Goal: Transaction & Acquisition: Purchase product/service

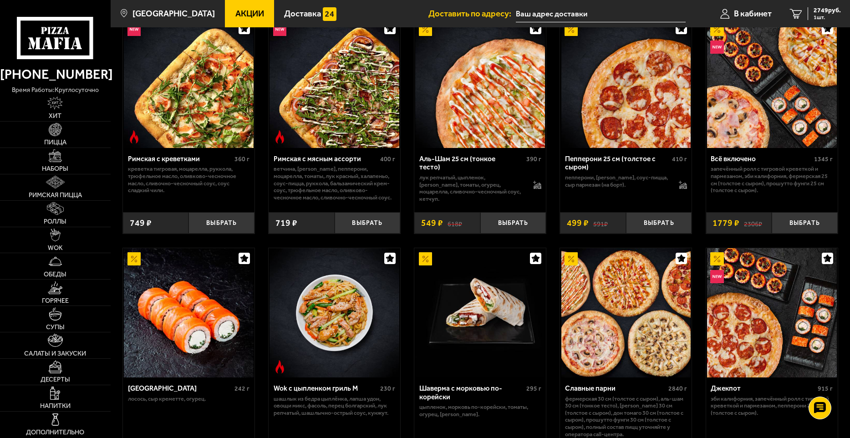
scroll to position [410, 0]
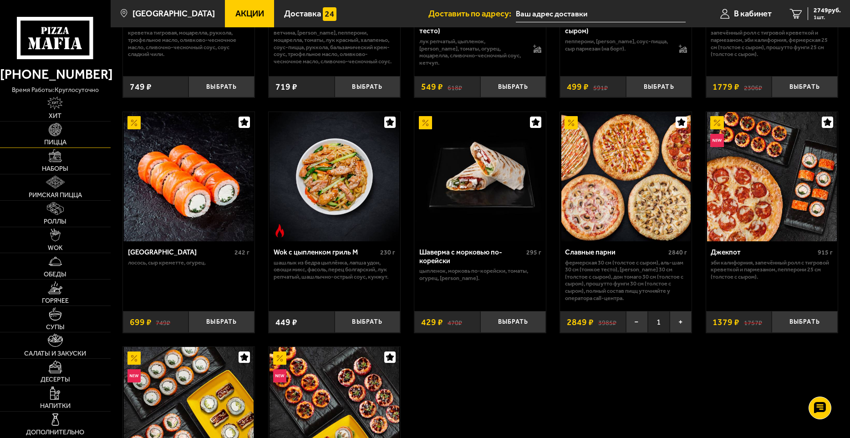
click at [58, 130] on img at bounding box center [55, 129] width 13 height 13
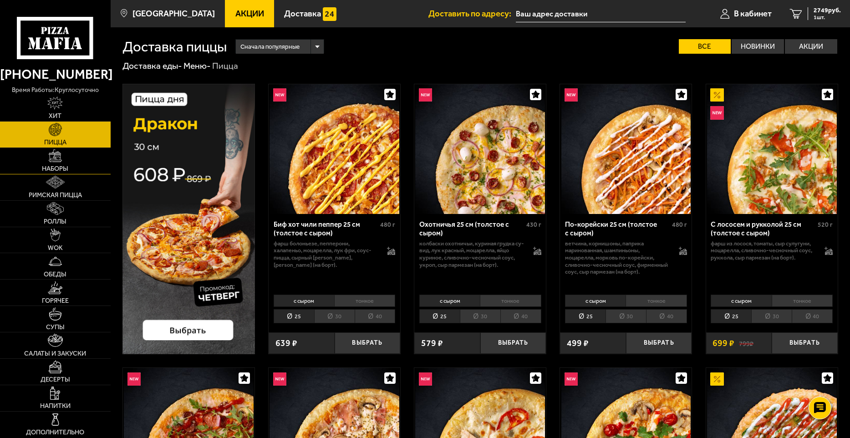
click at [74, 151] on link "Наборы" at bounding box center [55, 161] width 111 height 26
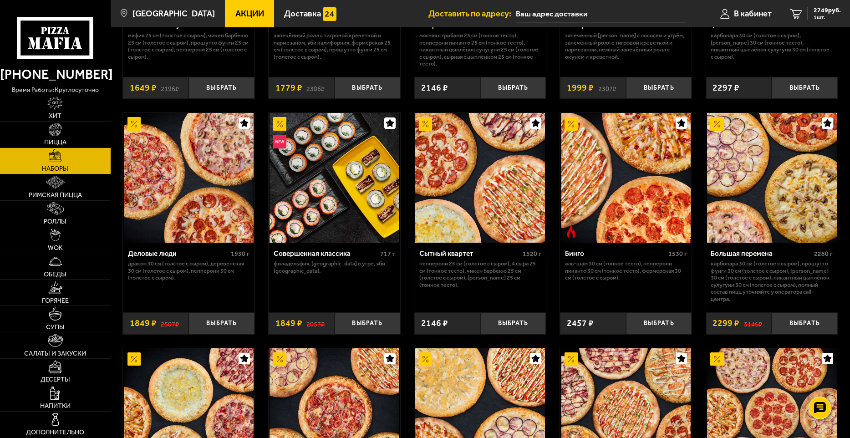
scroll to position [805, 0]
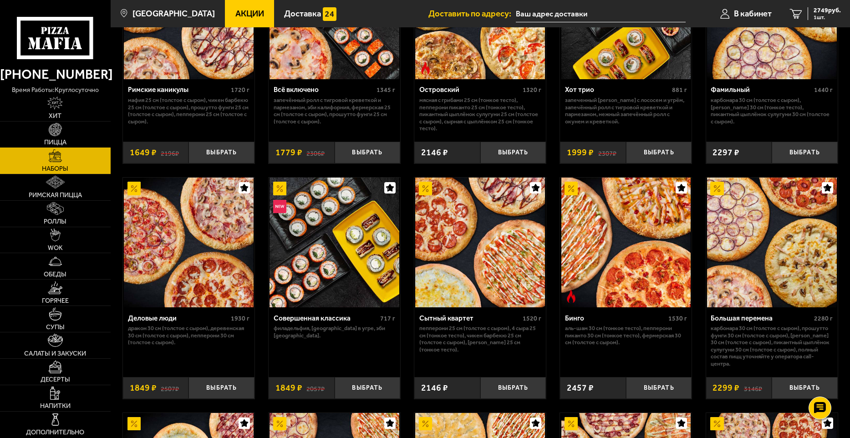
click at [76, 130] on link "Пицца" at bounding box center [55, 135] width 111 height 26
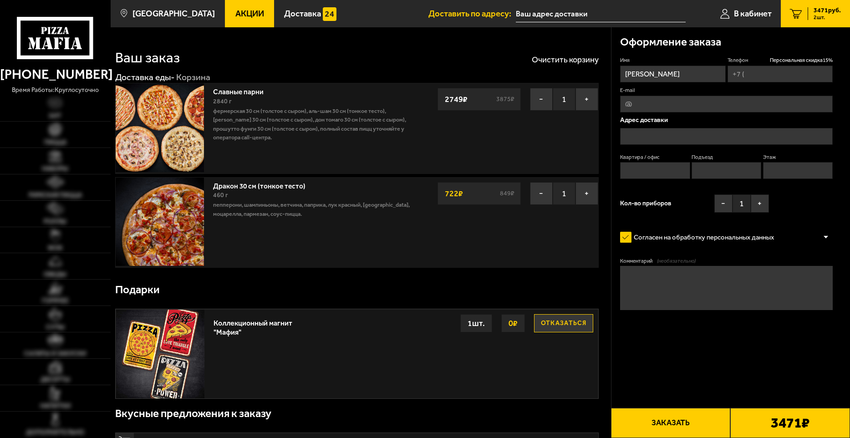
type input "+7 (999) 216-77-04"
type input "Россия, Санкт-Петербург, Партизанская улица, 21"
type input "1"
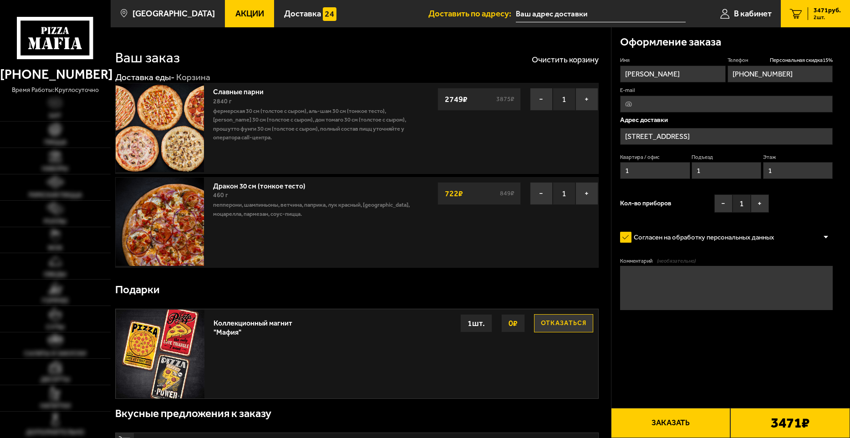
type input "Партизанская улица, 21"
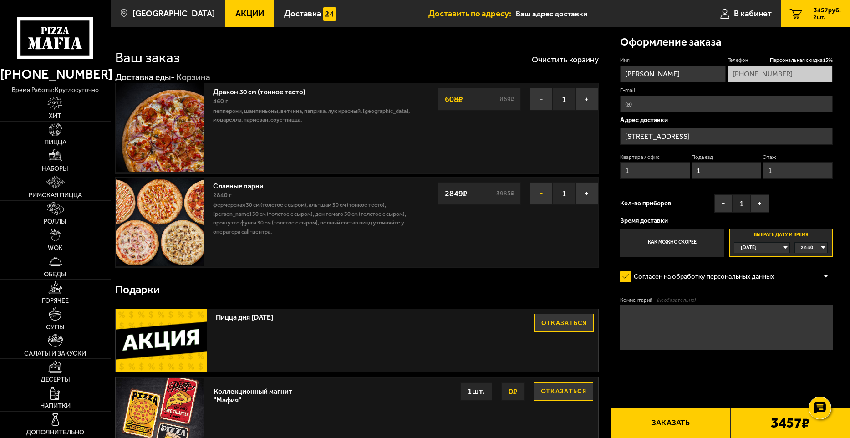
click at [542, 199] on button "−" at bounding box center [541, 193] width 23 height 23
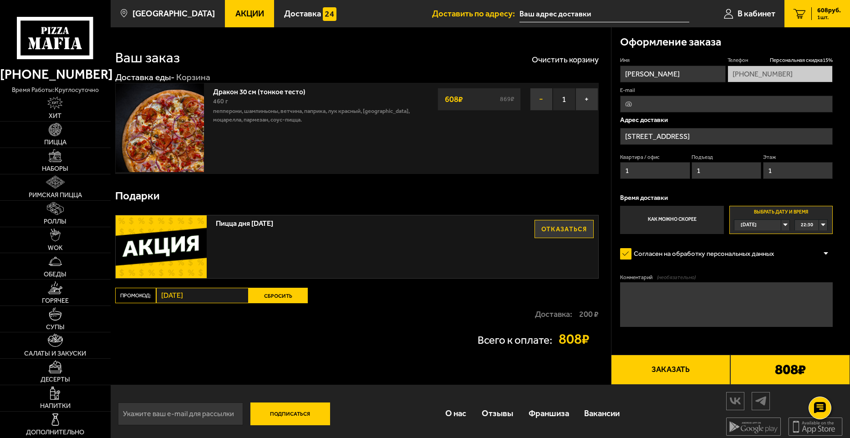
click at [535, 97] on button "−" at bounding box center [541, 99] width 23 height 23
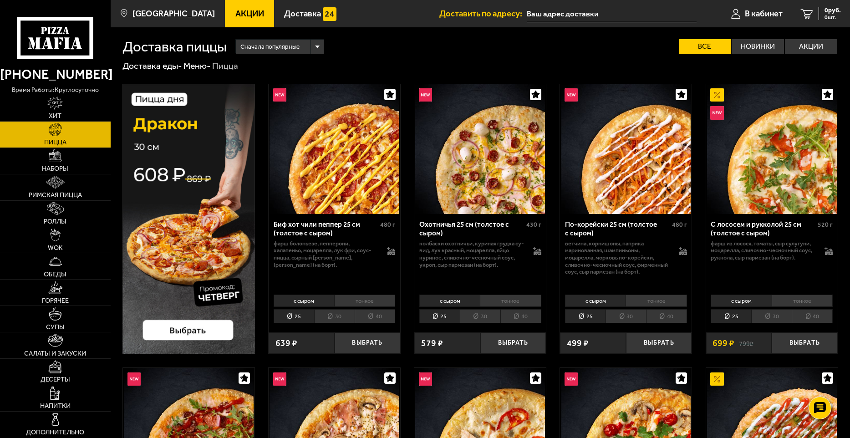
click at [479, 319] on li "30" at bounding box center [480, 316] width 41 height 14
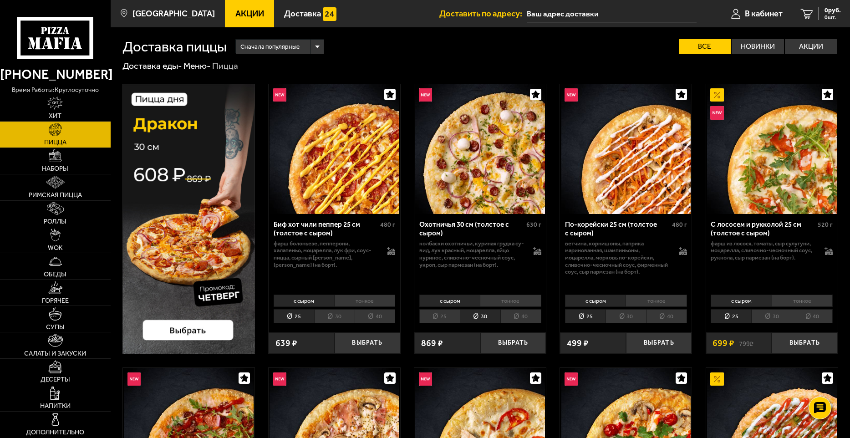
click at [445, 316] on li "25" at bounding box center [439, 316] width 41 height 14
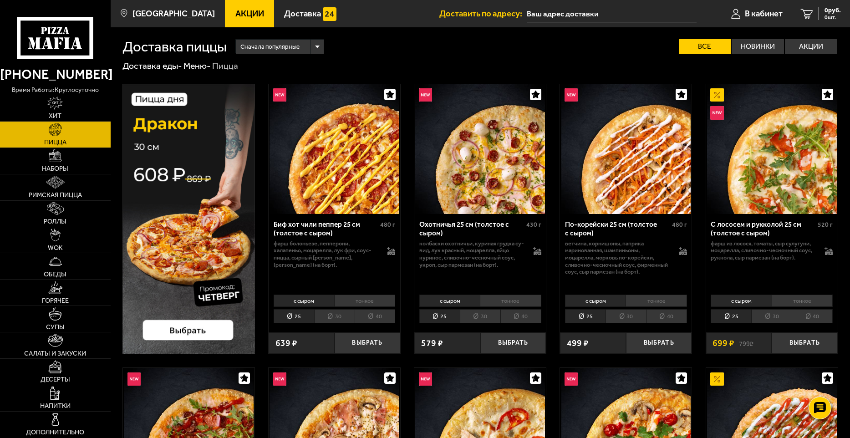
click at [489, 319] on li "30" at bounding box center [480, 316] width 41 height 14
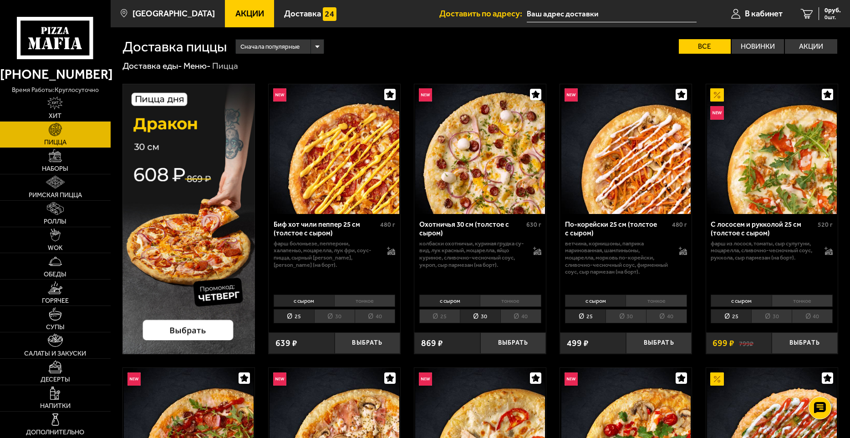
click at [516, 318] on li "40" at bounding box center [520, 316] width 41 height 14
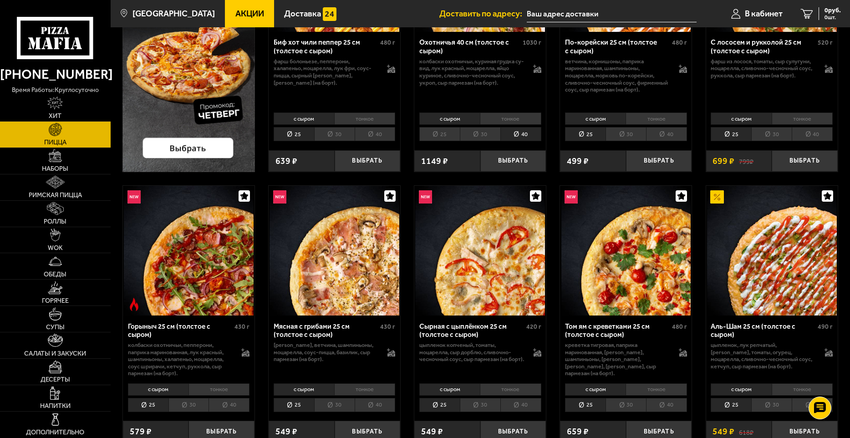
scroll to position [228, 0]
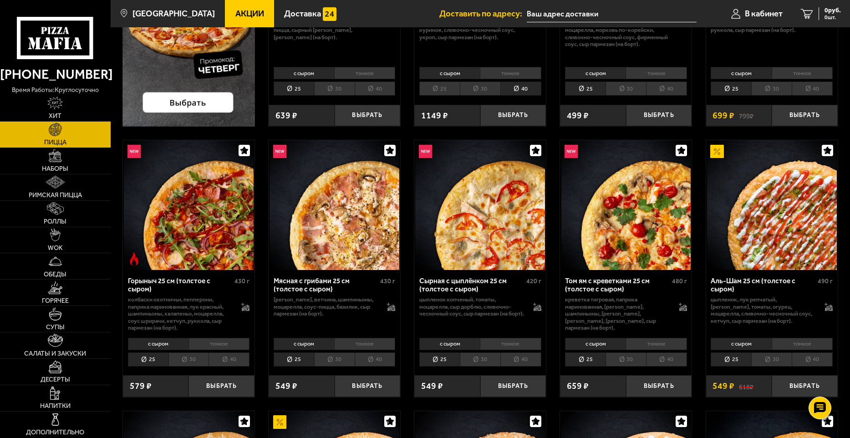
click at [776, 361] on li "30" at bounding box center [771, 359] width 41 height 14
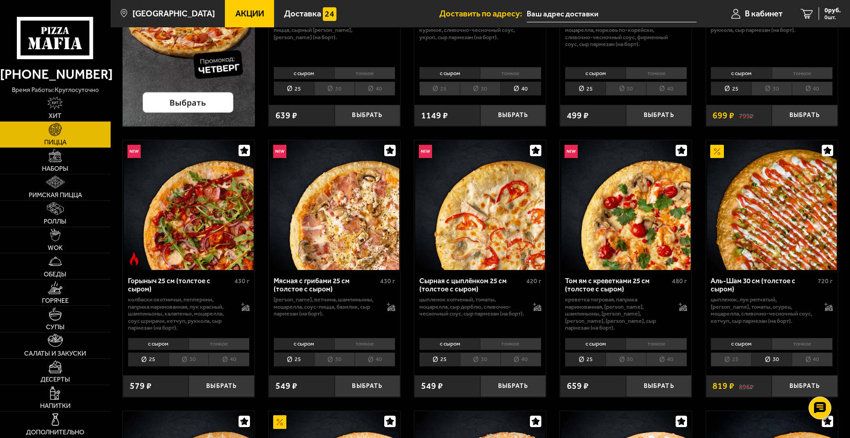
click at [809, 360] on li "40" at bounding box center [812, 359] width 41 height 14
click at [779, 362] on li "30" at bounding box center [771, 359] width 41 height 14
click at [810, 366] on li "40" at bounding box center [812, 359] width 41 height 14
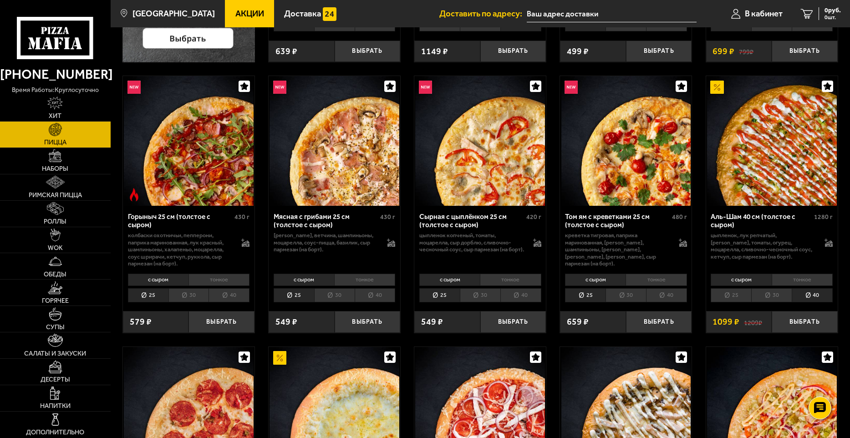
scroll to position [319, 0]
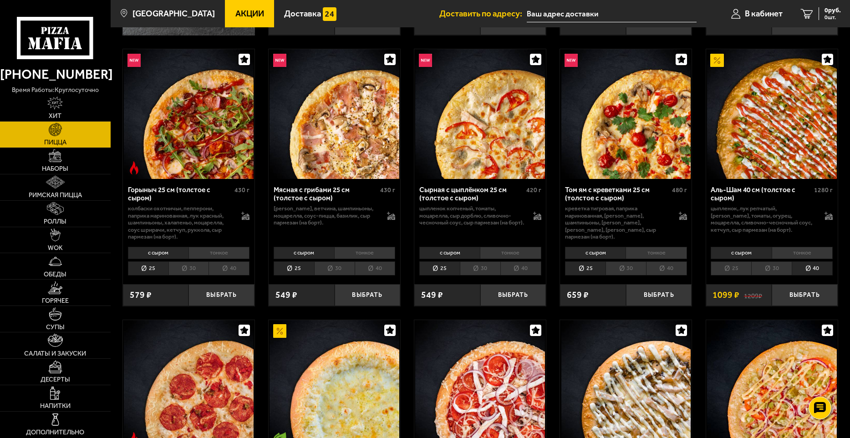
click at [799, 254] on li "тонкое" at bounding box center [802, 253] width 61 height 13
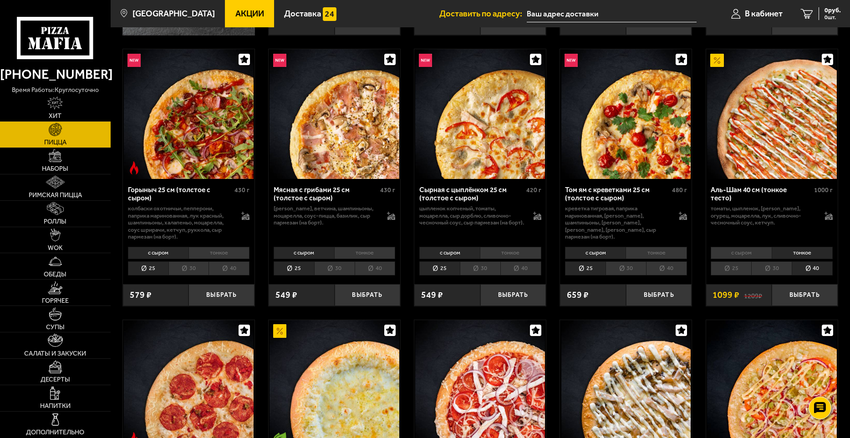
click at [742, 253] on li "с сыром" at bounding box center [741, 253] width 61 height 13
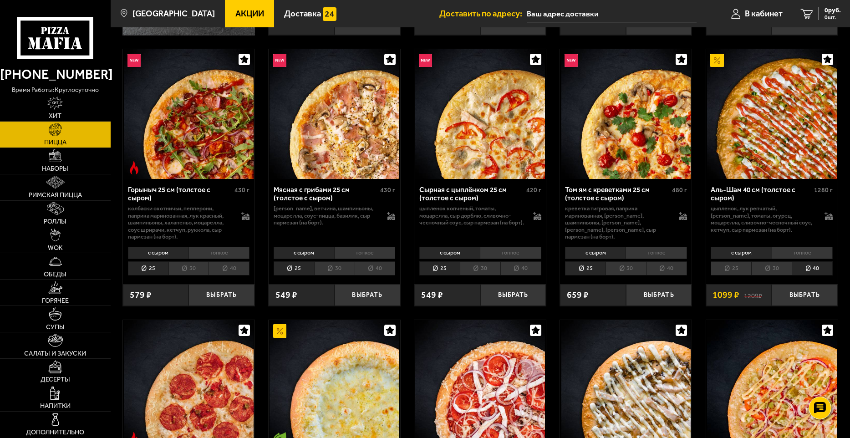
click at [763, 269] on li "30" at bounding box center [771, 268] width 41 height 14
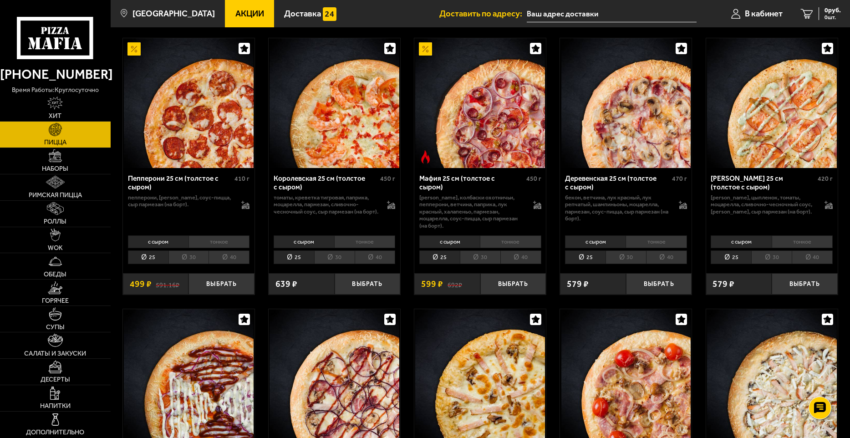
scroll to position [1093, 0]
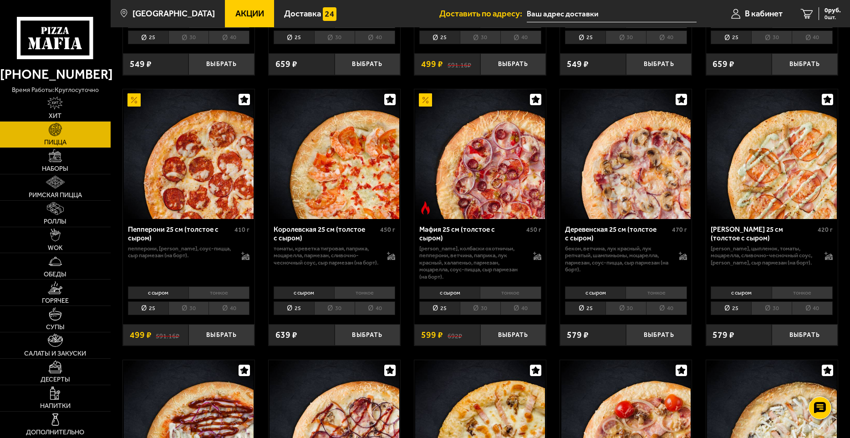
click at [333, 309] on li "30" at bounding box center [334, 308] width 41 height 14
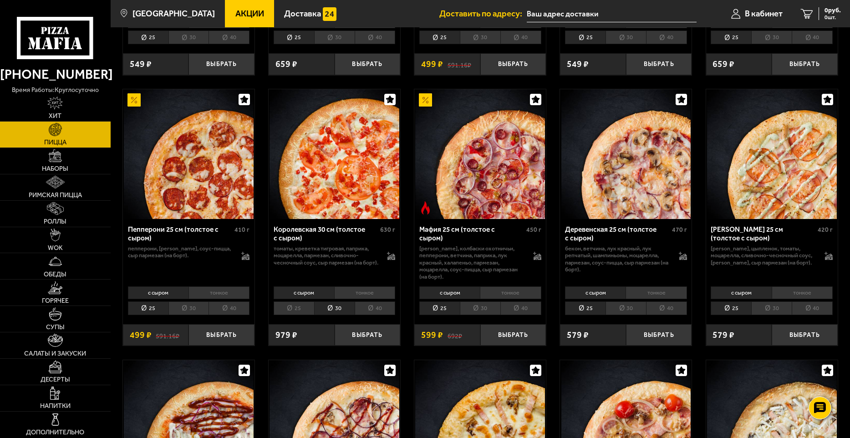
click at [370, 309] on li "40" at bounding box center [375, 308] width 41 height 14
click at [301, 308] on li "25" at bounding box center [294, 308] width 41 height 14
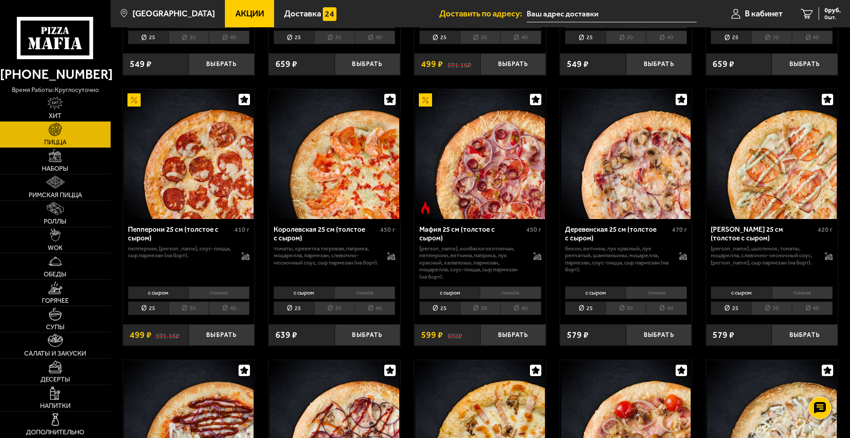
click at [387, 308] on li "40" at bounding box center [375, 308] width 41 height 14
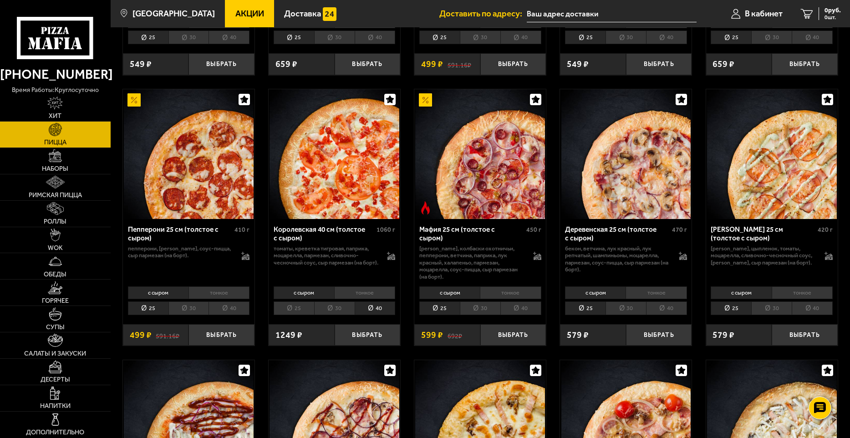
click at [329, 316] on li "30" at bounding box center [334, 308] width 41 height 14
drag, startPoint x: 329, startPoint y: 316, endPoint x: 299, endPoint y: 311, distance: 30.9
click at [299, 311] on li "25" at bounding box center [294, 308] width 41 height 14
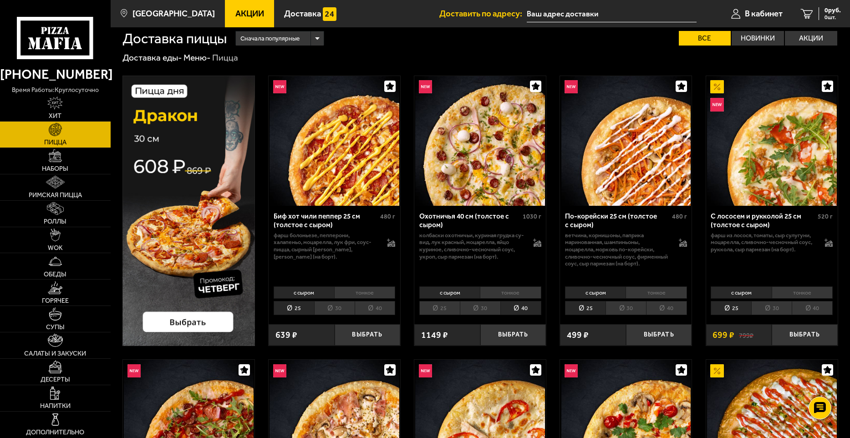
scroll to position [0, 0]
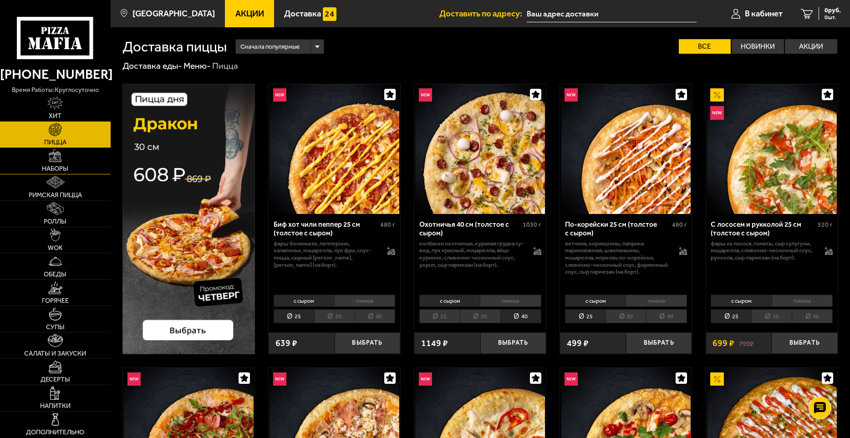
click at [79, 162] on link "Наборы" at bounding box center [55, 161] width 111 height 26
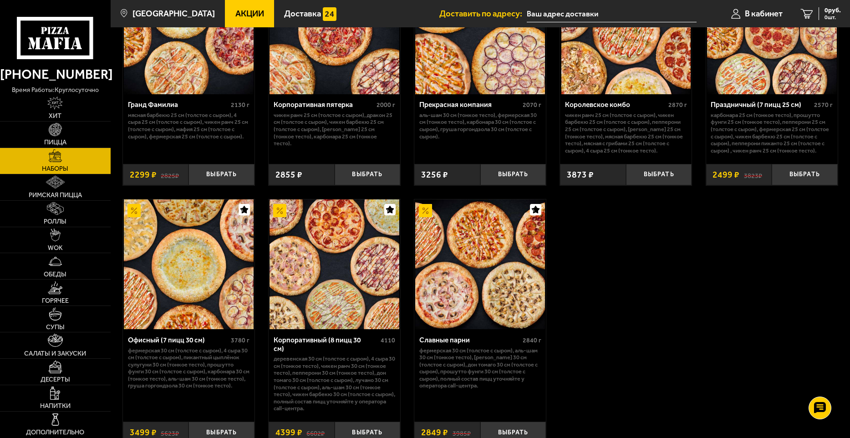
scroll to position [1275, 0]
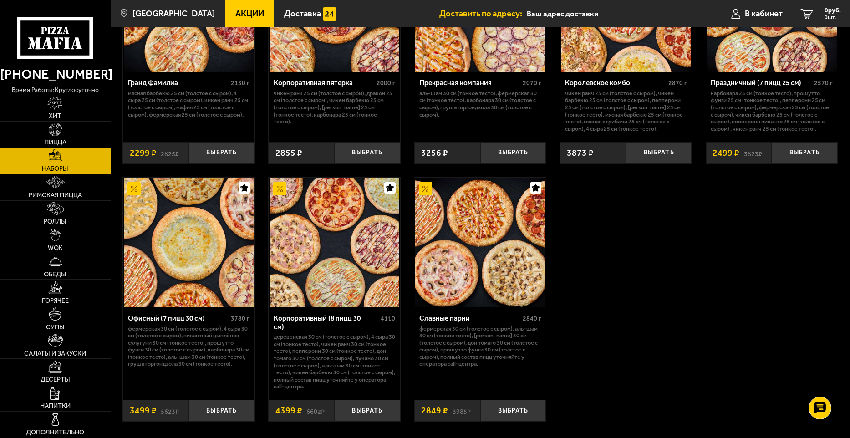
click at [68, 244] on link "WOK" at bounding box center [55, 240] width 111 height 26
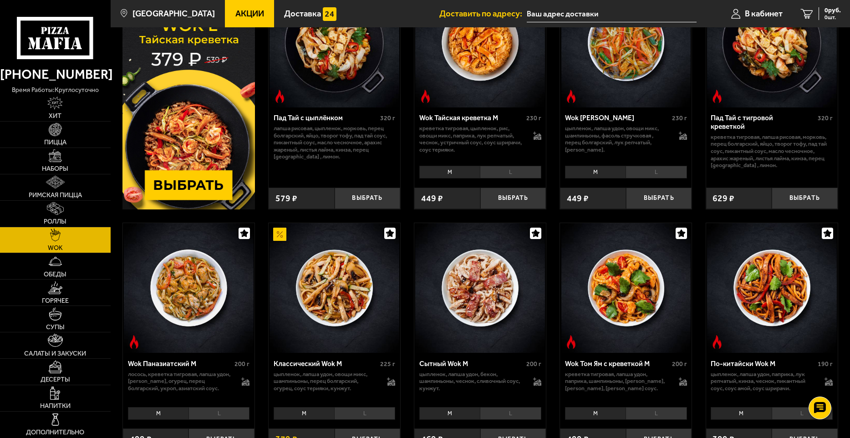
scroll to position [182, 0]
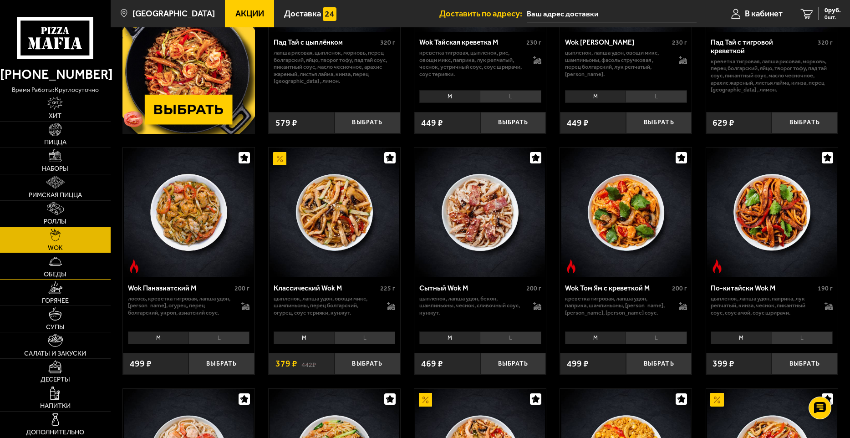
click at [94, 275] on link "Обеды" at bounding box center [55, 266] width 111 height 26
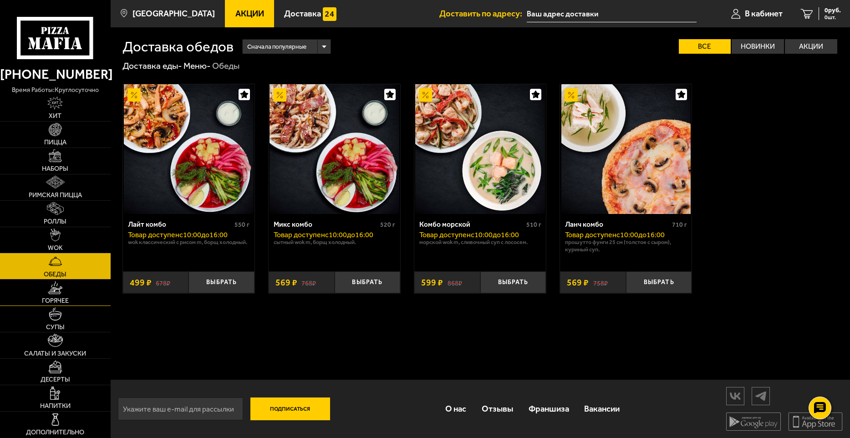
click at [77, 284] on link "Горячее" at bounding box center [55, 293] width 111 height 26
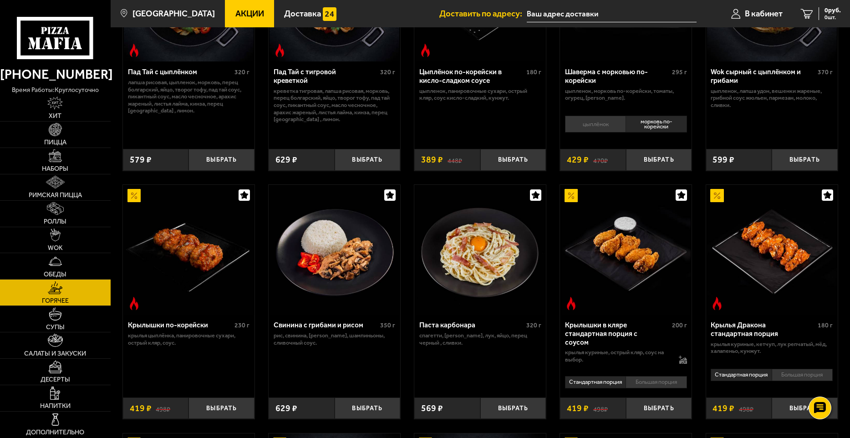
scroll to position [137, 0]
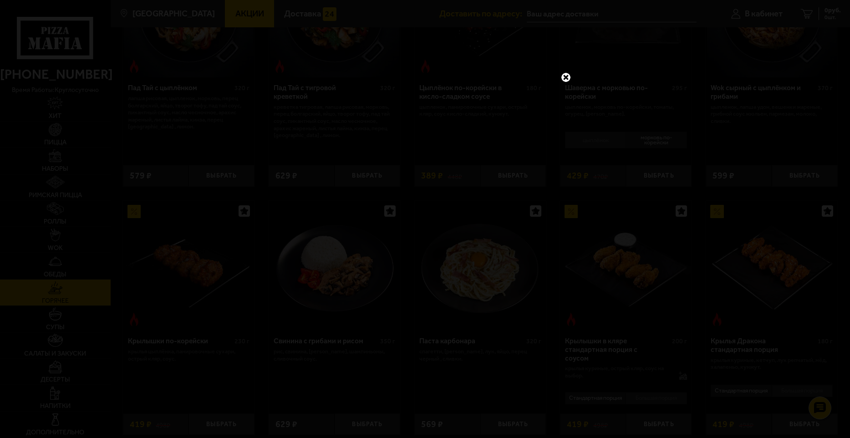
click at [565, 76] on link at bounding box center [566, 77] width 12 height 12
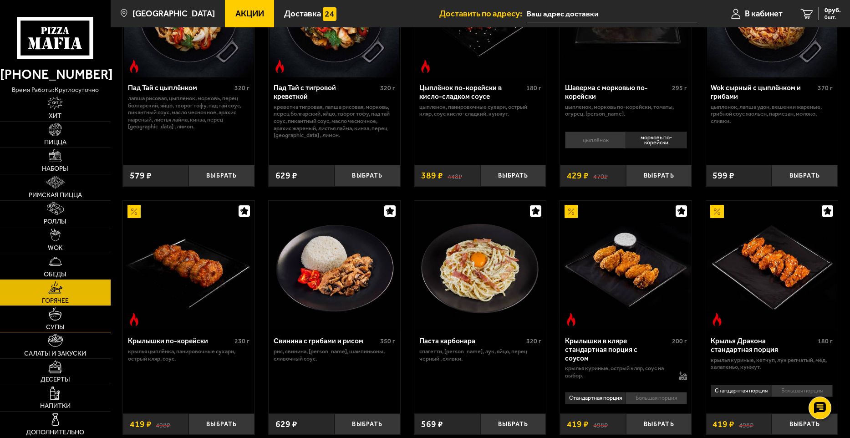
click at [55, 318] on img at bounding box center [55, 313] width 13 height 13
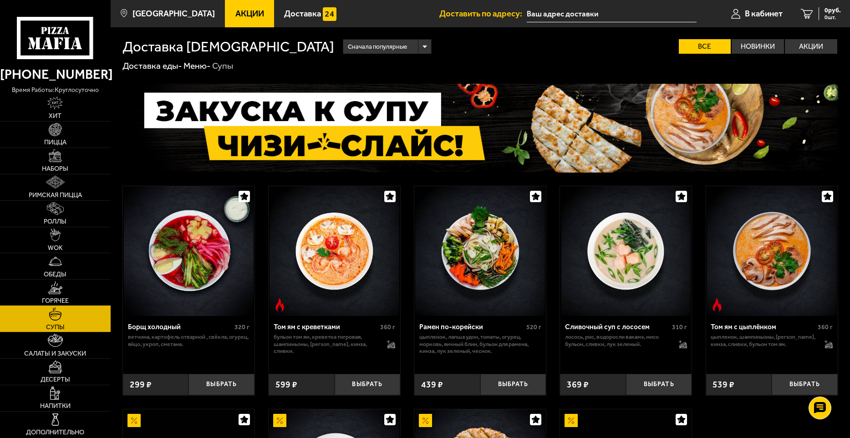
click at [77, 290] on link "Горячее" at bounding box center [55, 293] width 111 height 26
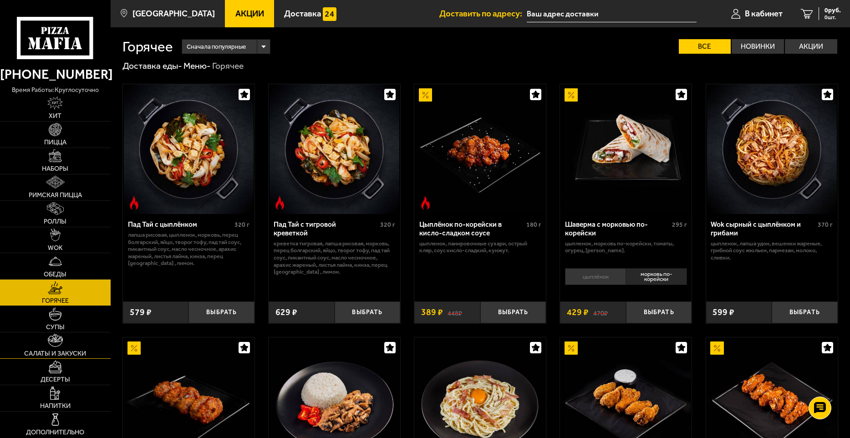
click at [69, 344] on link "Салаты и закуски" at bounding box center [55, 345] width 111 height 26
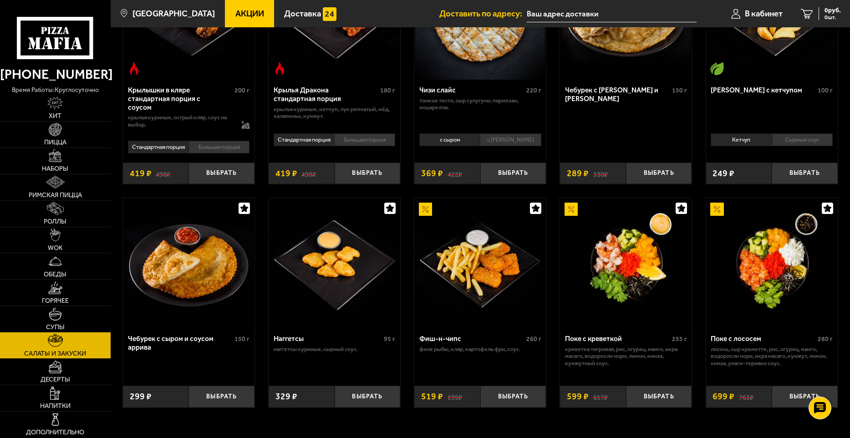
scroll to position [338, 0]
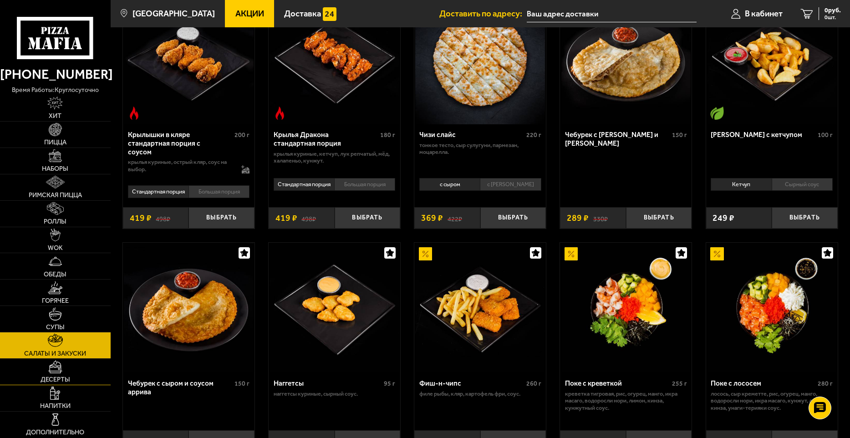
click at [78, 378] on link "Десерты" at bounding box center [55, 372] width 111 height 26
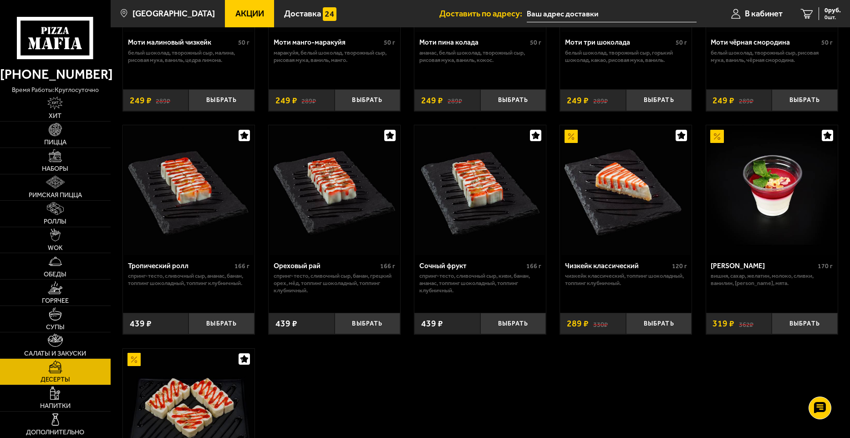
scroll to position [319, 0]
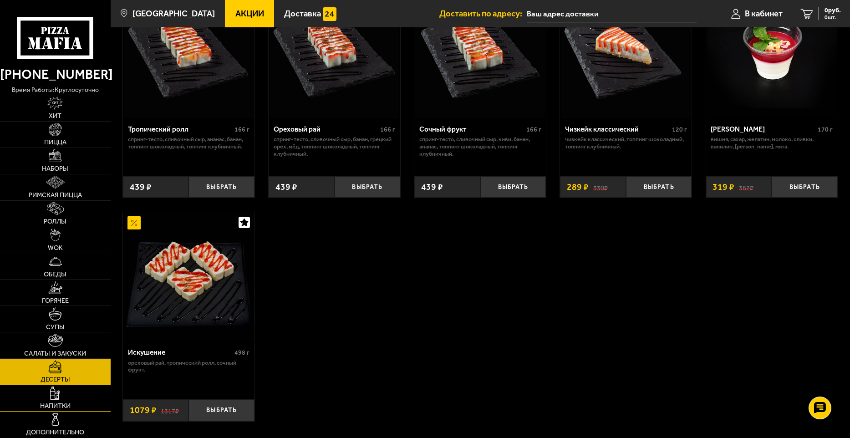
click at [82, 397] on link "Напитки" at bounding box center [55, 398] width 111 height 26
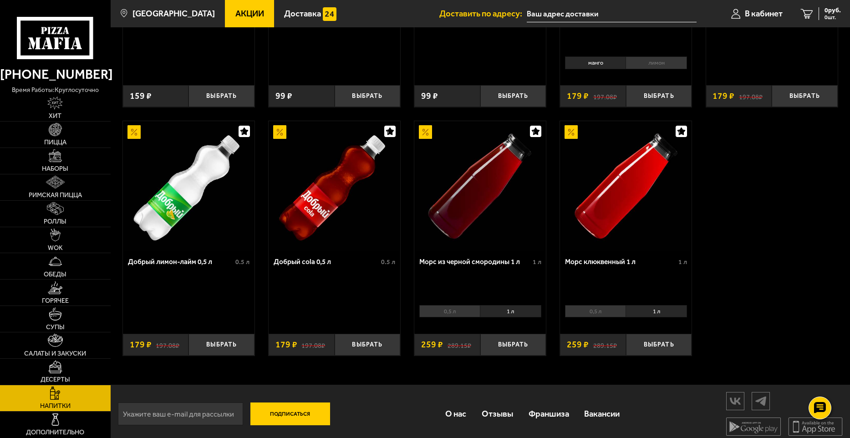
scroll to position [443, 0]
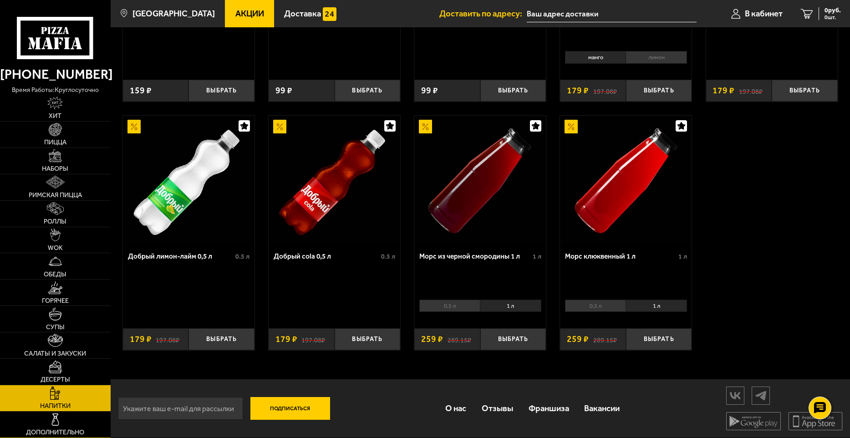
click at [71, 421] on link "Дополнительно" at bounding box center [55, 425] width 111 height 26
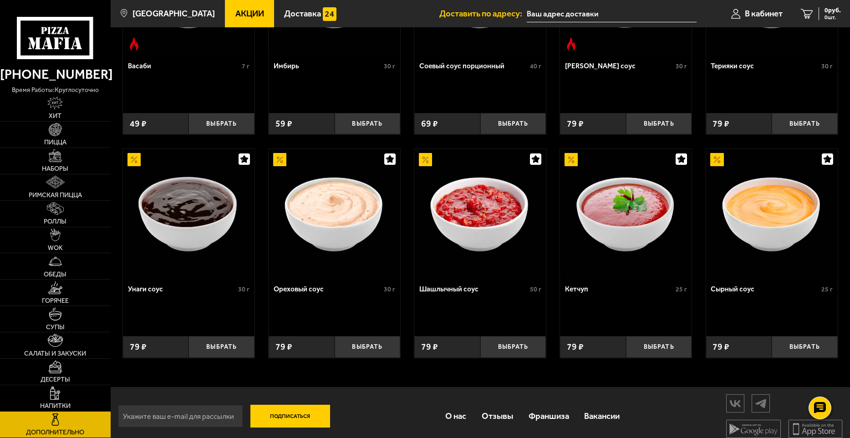
scroll to position [392, 0]
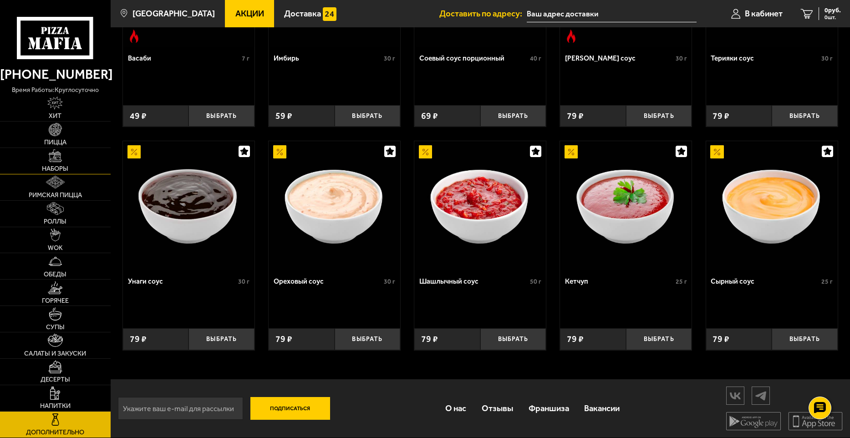
click at [56, 164] on link "Наборы" at bounding box center [55, 161] width 111 height 26
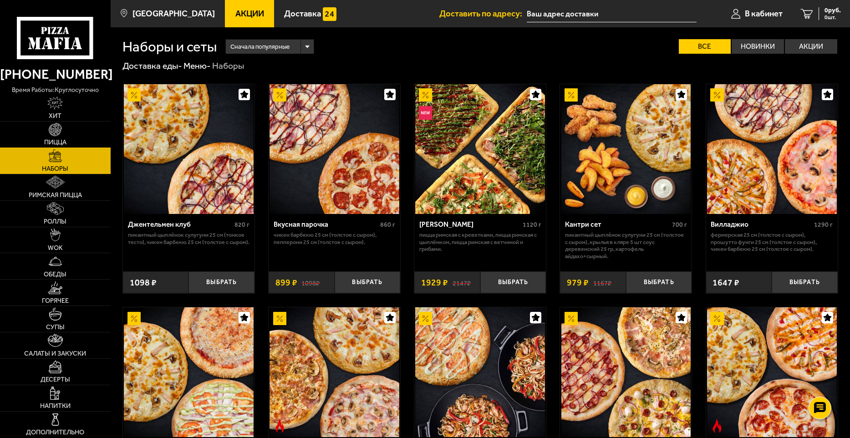
click at [57, 137] on link "Пицца" at bounding box center [55, 135] width 111 height 26
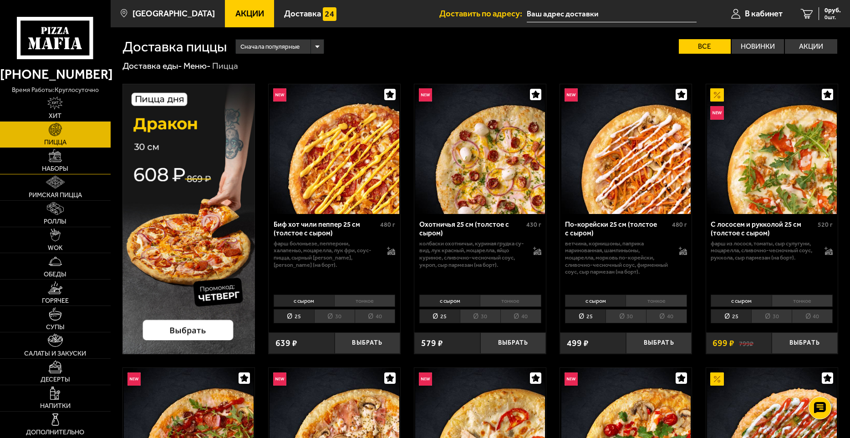
click at [65, 163] on link "Наборы" at bounding box center [55, 161] width 111 height 26
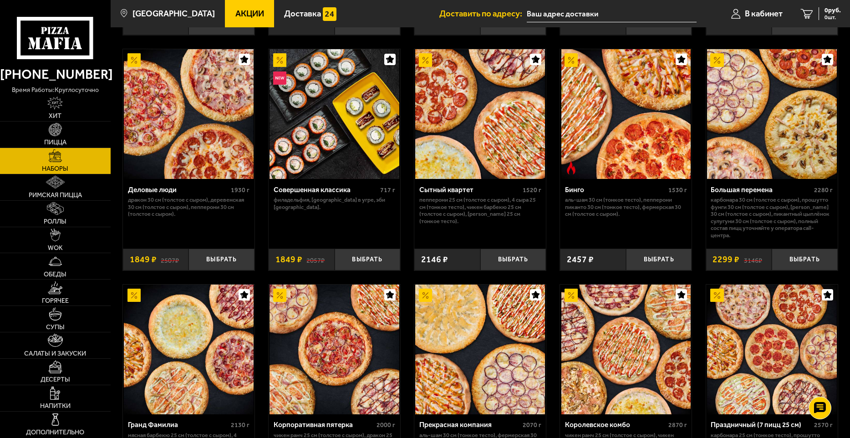
scroll to position [805, 0]
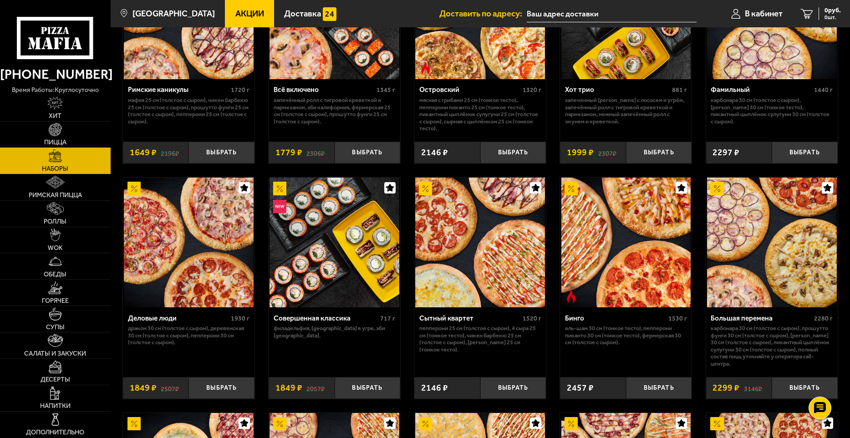
click at [88, 139] on link "Пицца" at bounding box center [55, 135] width 111 height 26
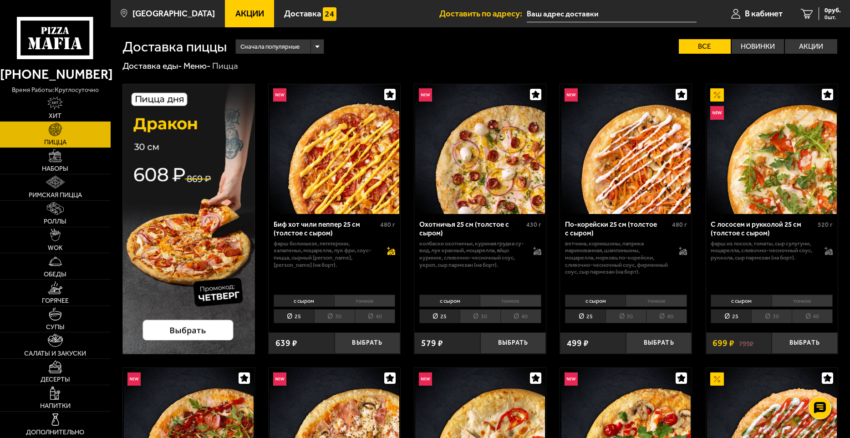
click at [388, 254] on icon at bounding box center [391, 253] width 8 height 3
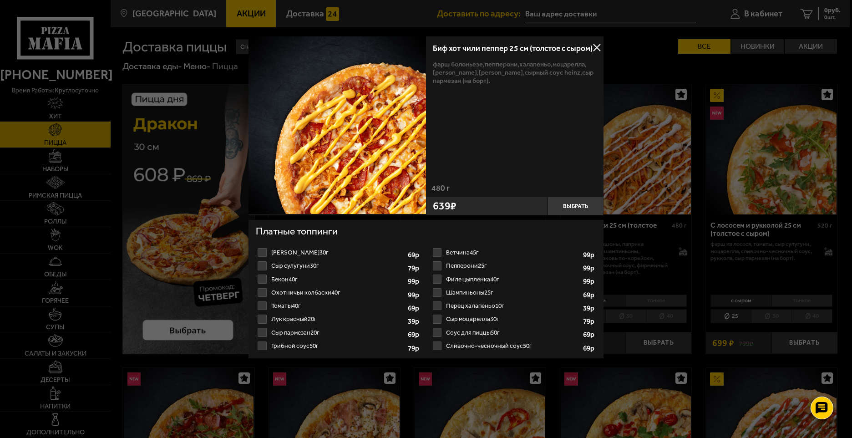
click at [600, 46] on button at bounding box center [597, 48] width 14 height 14
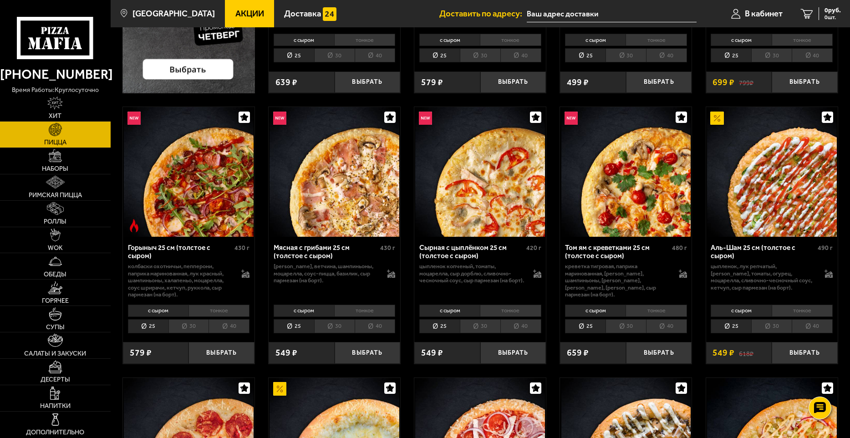
scroll to position [273, 0]
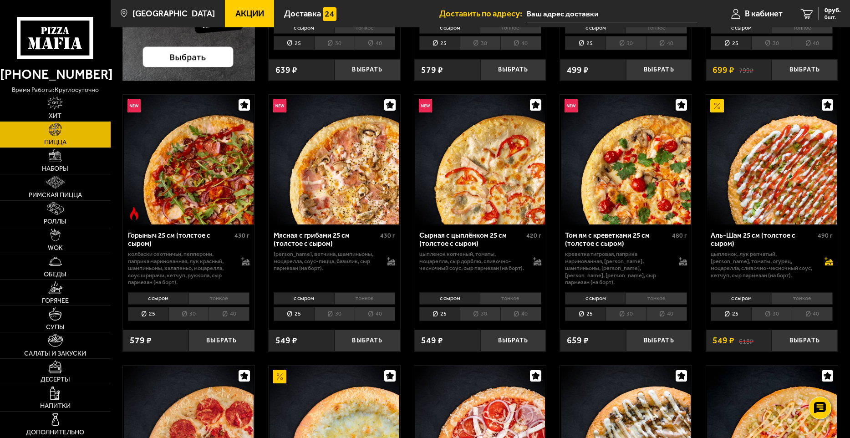
click at [829, 264] on icon at bounding box center [829, 264] width 8 height 3
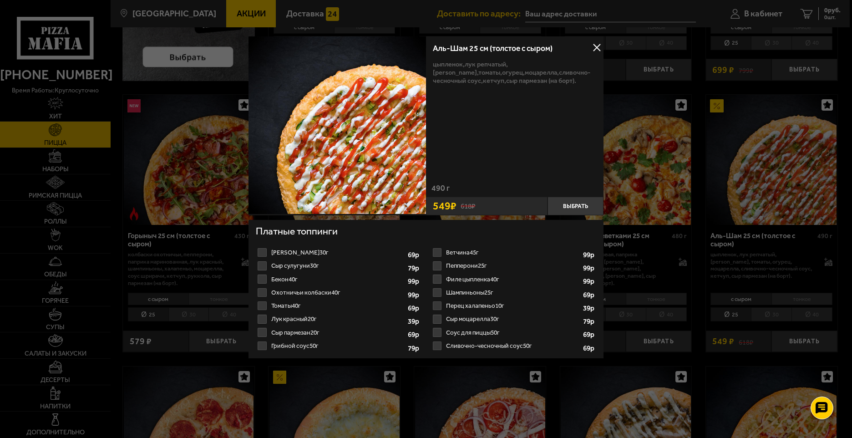
click at [602, 50] on button at bounding box center [597, 48] width 14 height 14
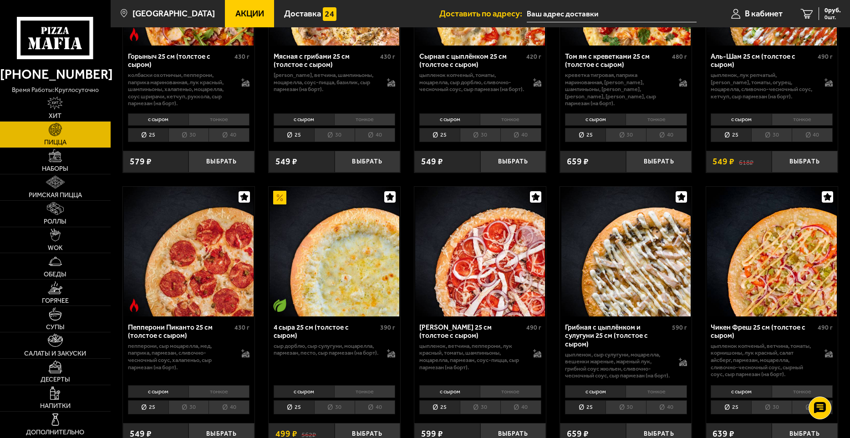
scroll to position [501, 0]
